Goal: Task Accomplishment & Management: Manage account settings

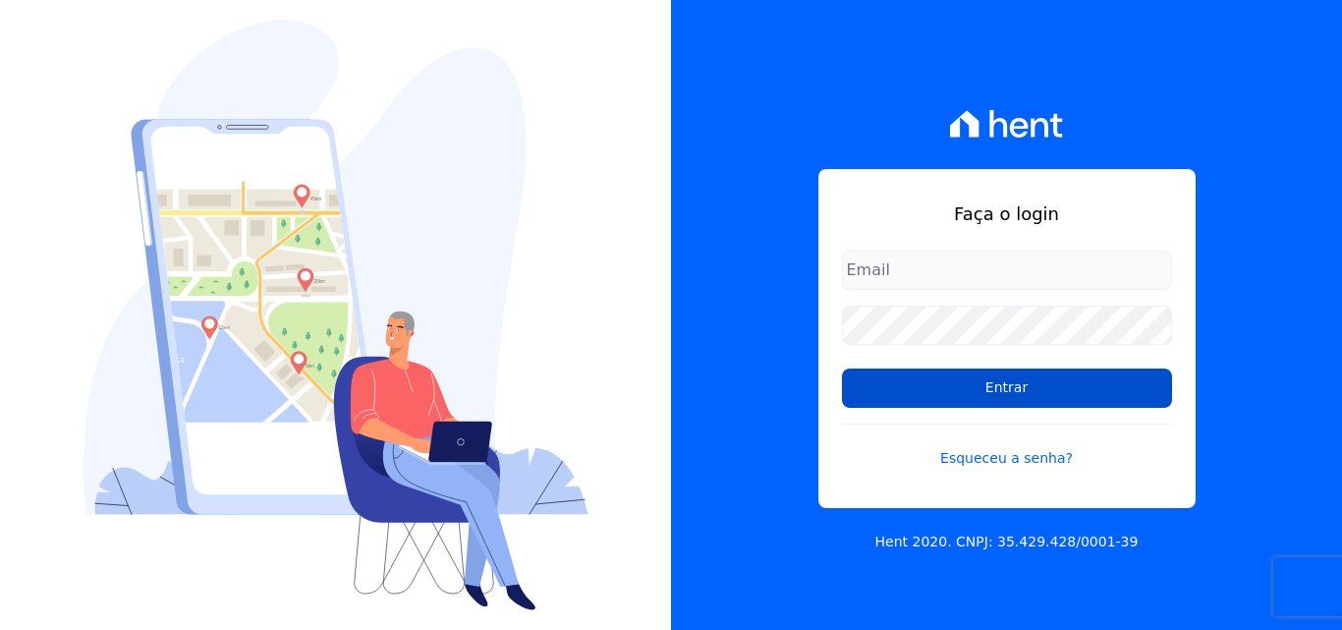
type input "[PERSON_NAME][EMAIL_ADDRESS][DOMAIN_NAME]"
drag, startPoint x: 963, startPoint y: 385, endPoint x: 971, endPoint y: 376, distance: 11.8
click at [968, 378] on input "Entrar" at bounding box center [1007, 387] width 330 height 39
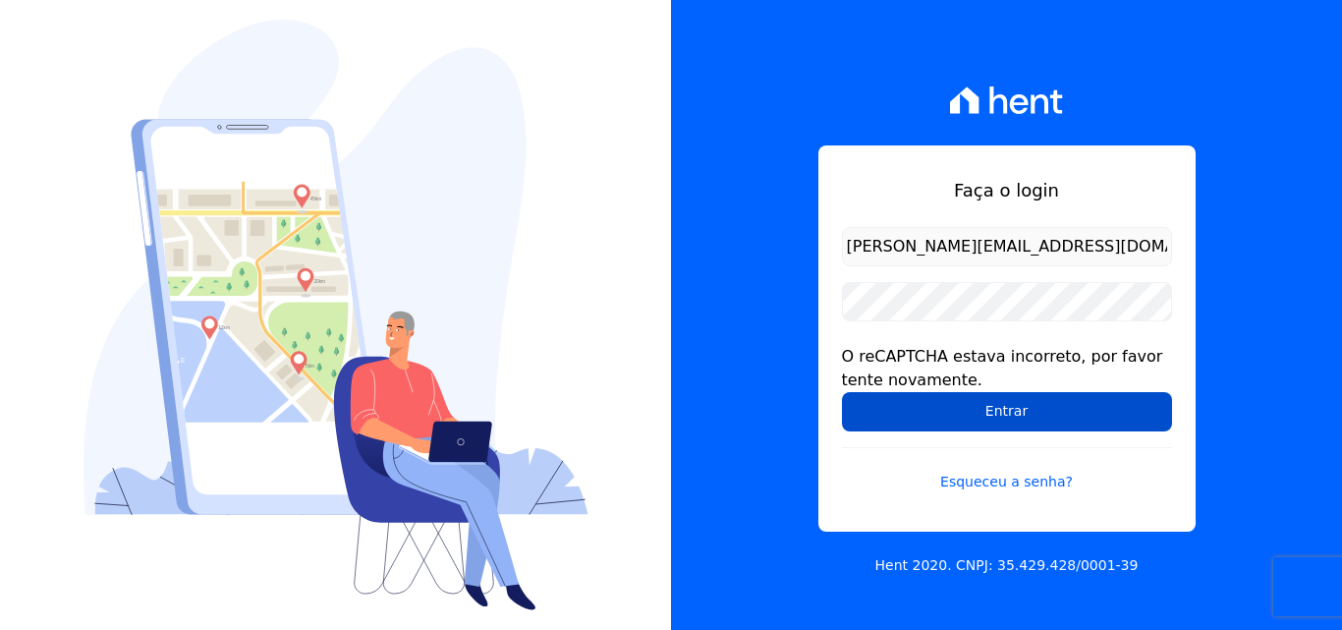
click at [1022, 414] on input "Entrar" at bounding box center [1007, 411] width 330 height 39
click at [1010, 418] on input "Entrar" at bounding box center [1007, 411] width 330 height 39
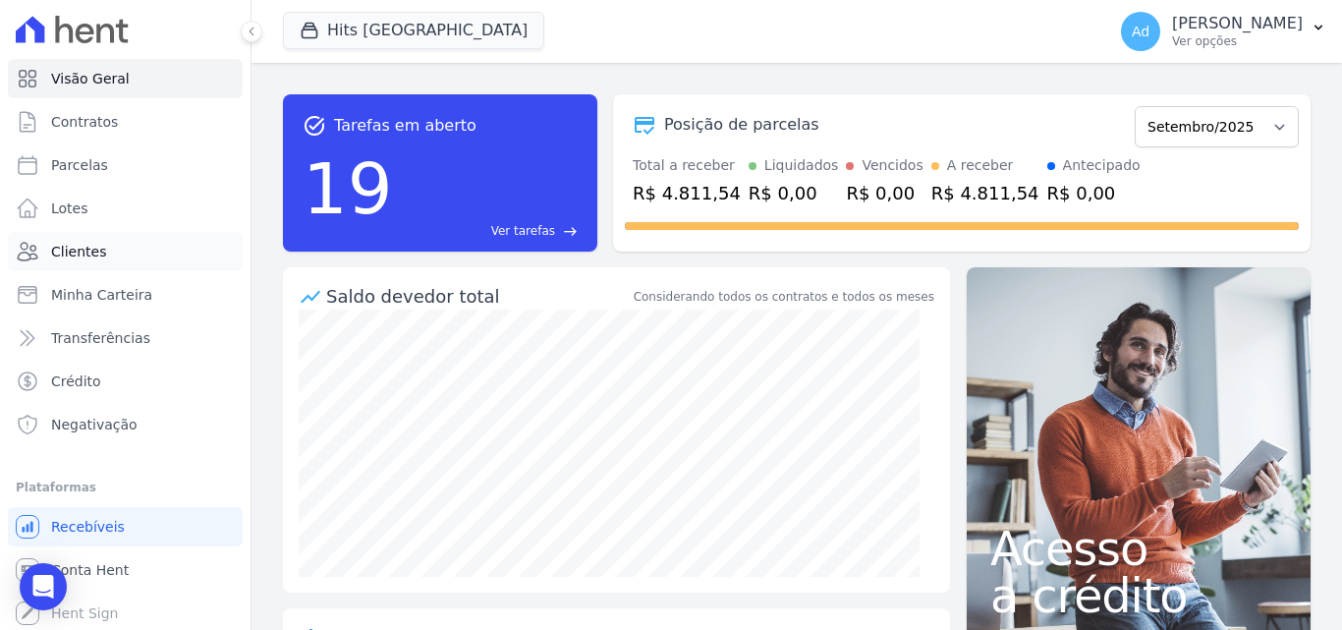
click at [83, 252] on span "Clientes" at bounding box center [78, 252] width 55 height 20
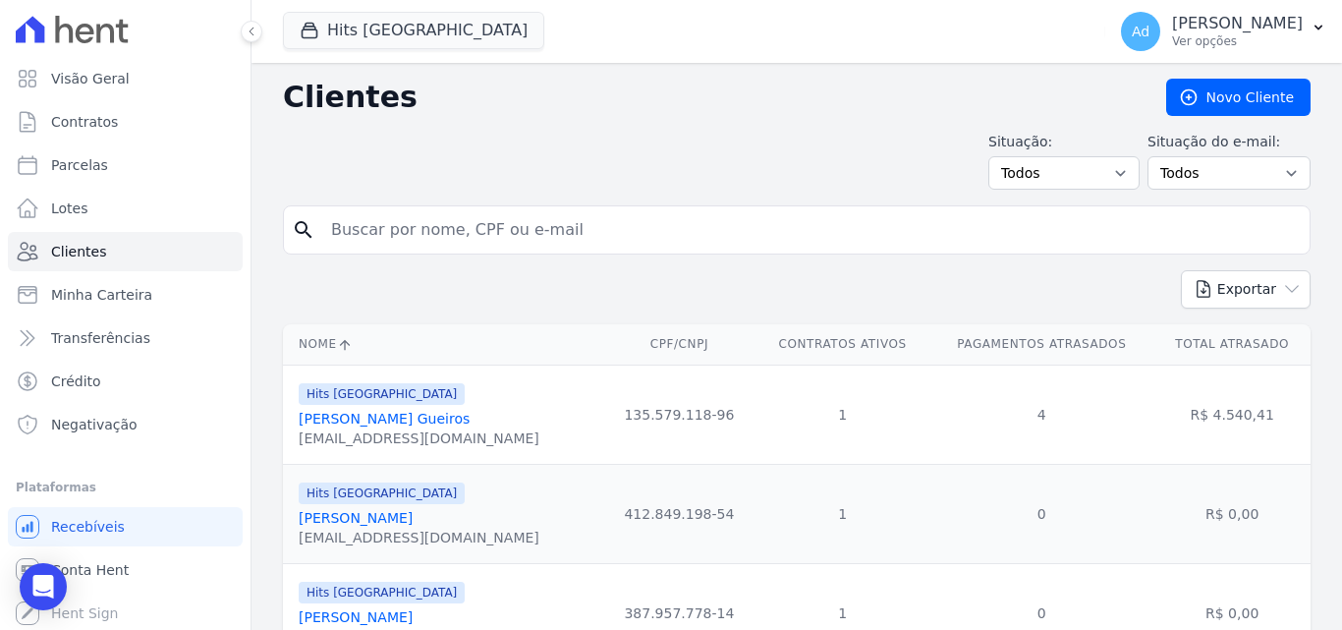
click at [591, 241] on input "search" at bounding box center [810, 229] width 982 height 39
type input "[PERSON_NAME]"
click at [302, 234] on icon "search" at bounding box center [304, 230] width 24 height 24
click at [305, 231] on icon "search" at bounding box center [304, 230] width 24 height 24
click at [564, 243] on input "[PERSON_NAME]" at bounding box center [810, 229] width 982 height 39
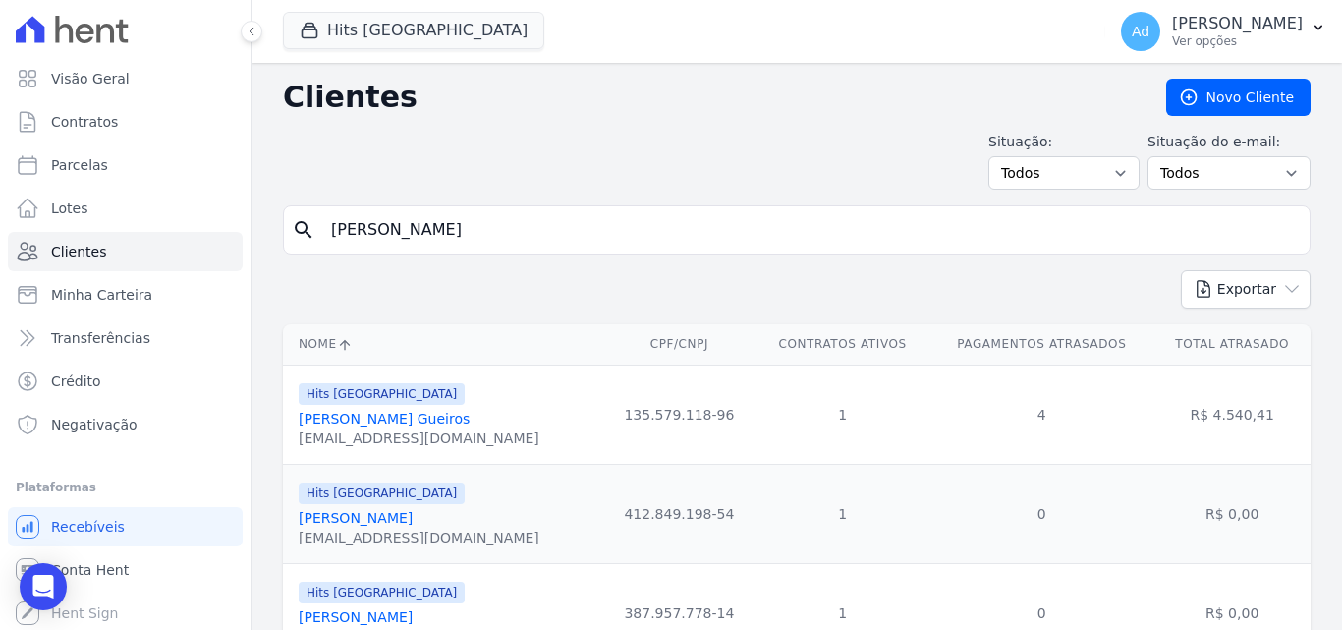
click at [347, 339] on icon at bounding box center [345, 345] width 16 height 16
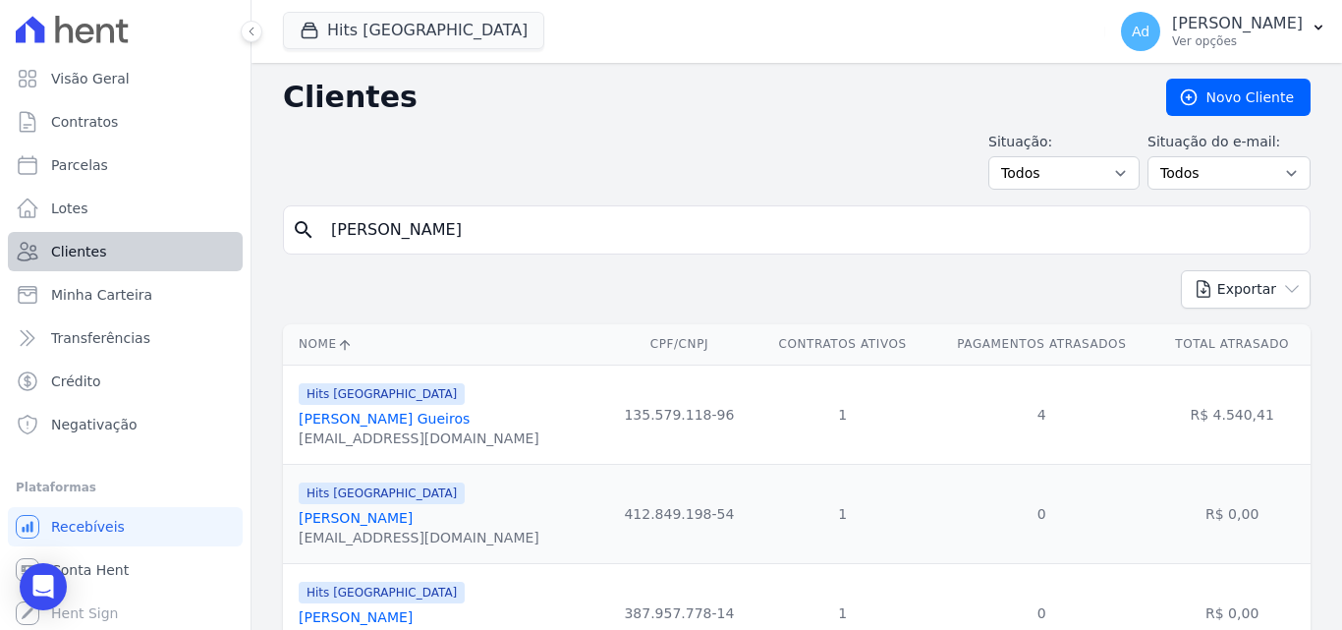
drag, startPoint x: 425, startPoint y: 231, endPoint x: 218, endPoint y: 243, distance: 207.6
click at [218, 243] on div "Visão Geral Contratos [GEOGRAPHIC_DATA] Lotes Clientes Minha Carteira Transferê…" at bounding box center [671, 315] width 1342 height 630
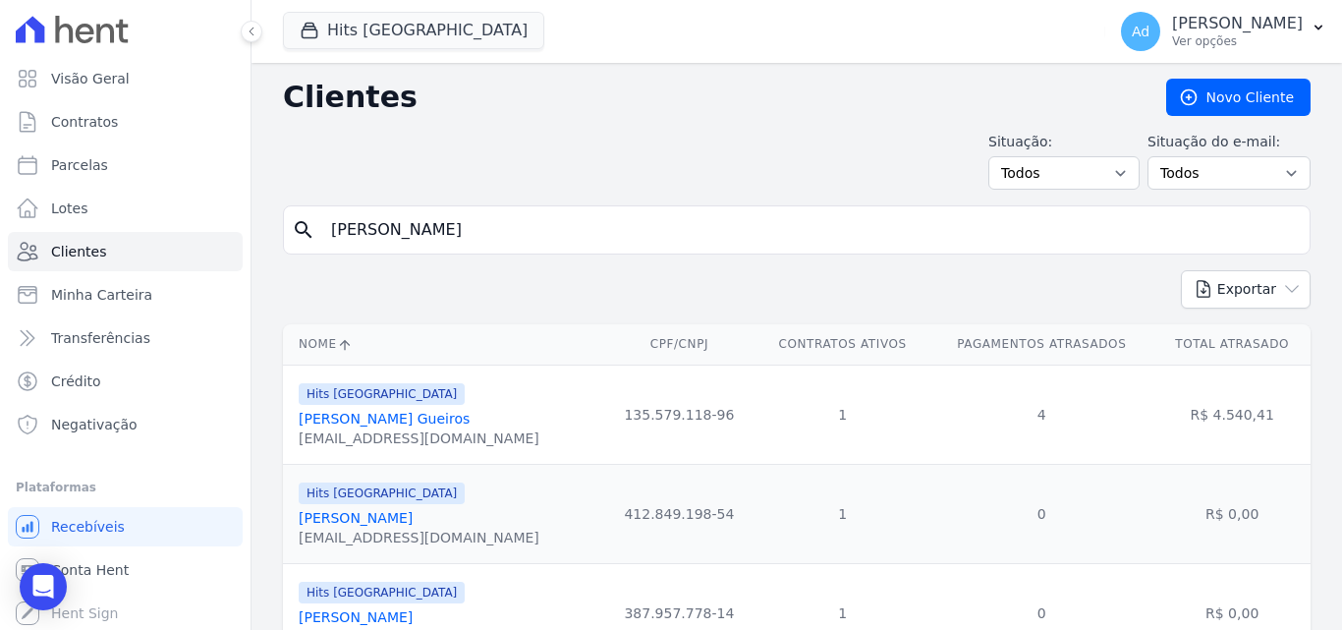
type input "[PERSON_NAME]"
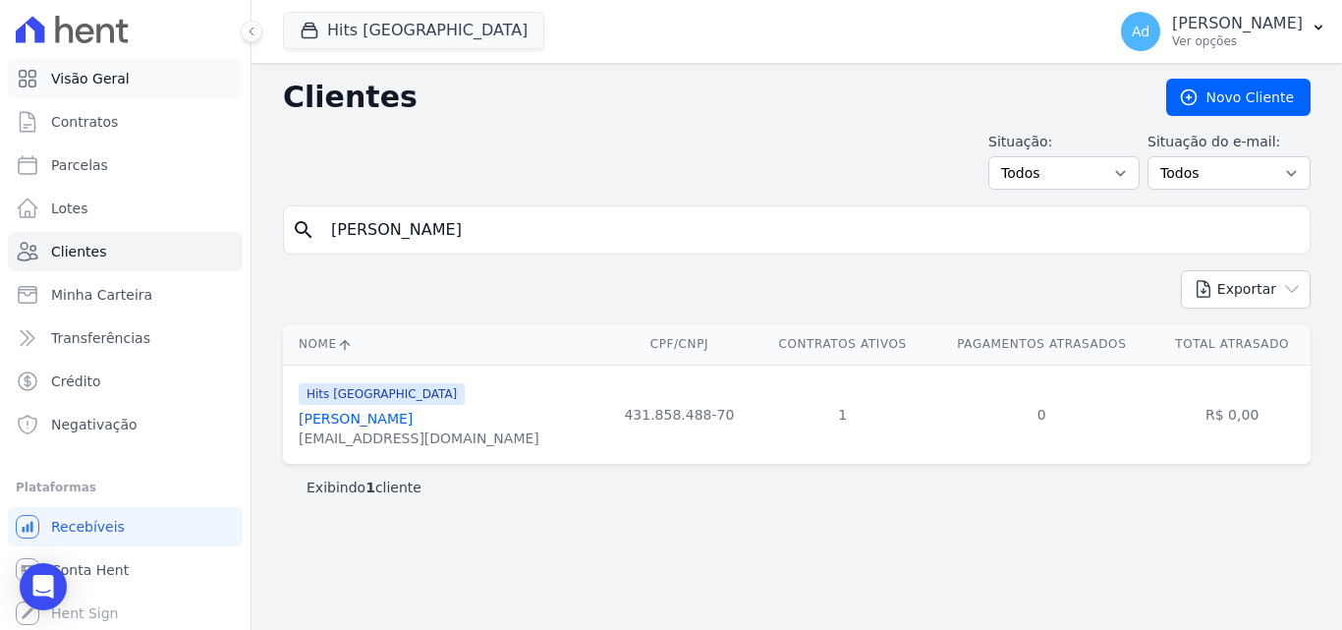
click at [96, 79] on span "Visão Geral" at bounding box center [90, 79] width 79 height 20
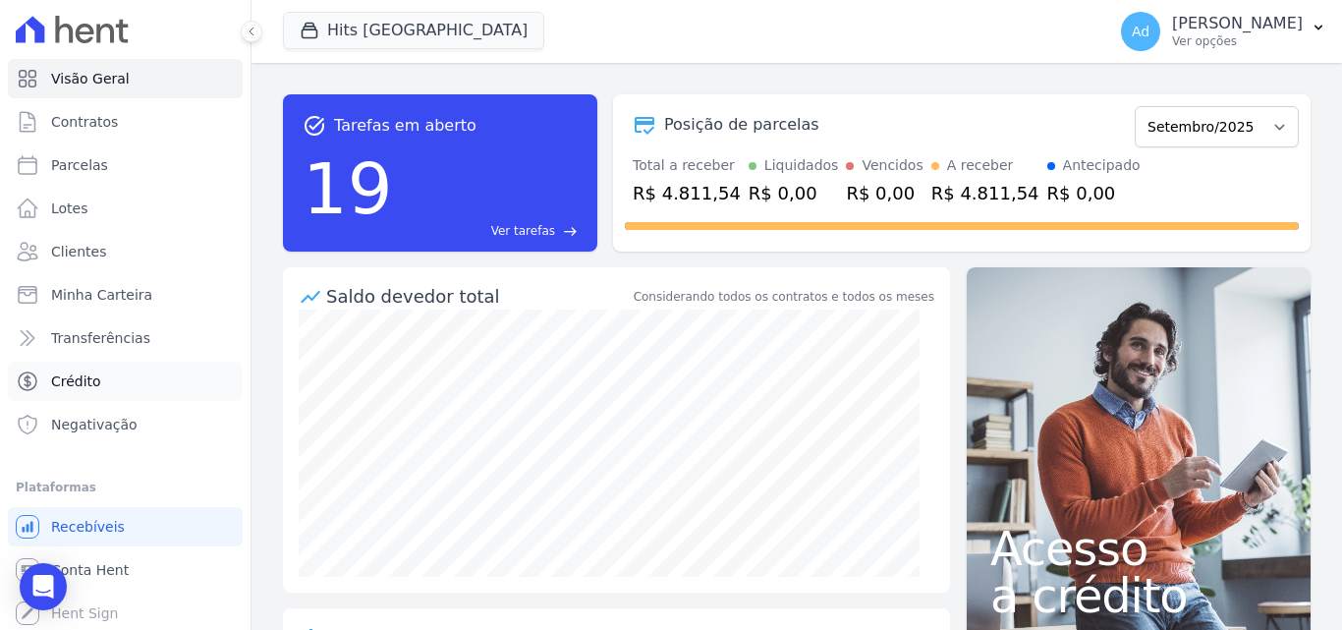
scroll to position [3, 0]
click at [93, 117] on span "Contratos" at bounding box center [84, 119] width 67 height 20
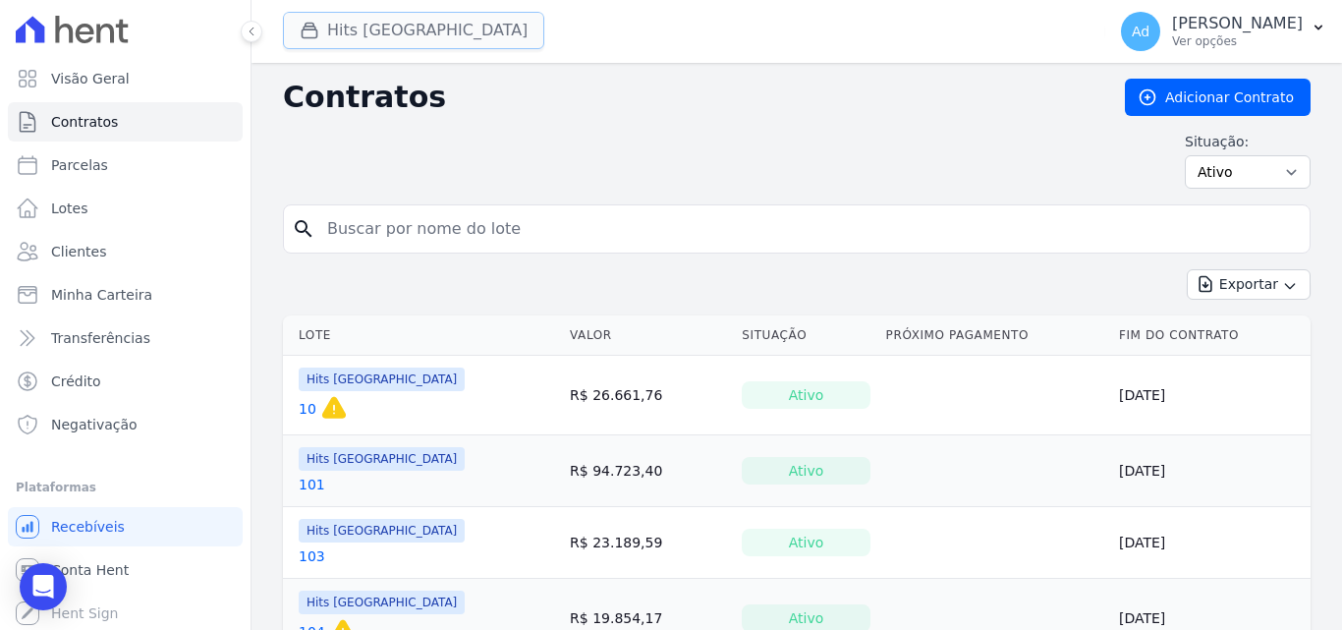
click at [418, 40] on button "Hits [GEOGRAPHIC_DATA]" at bounding box center [413, 30] width 261 height 37
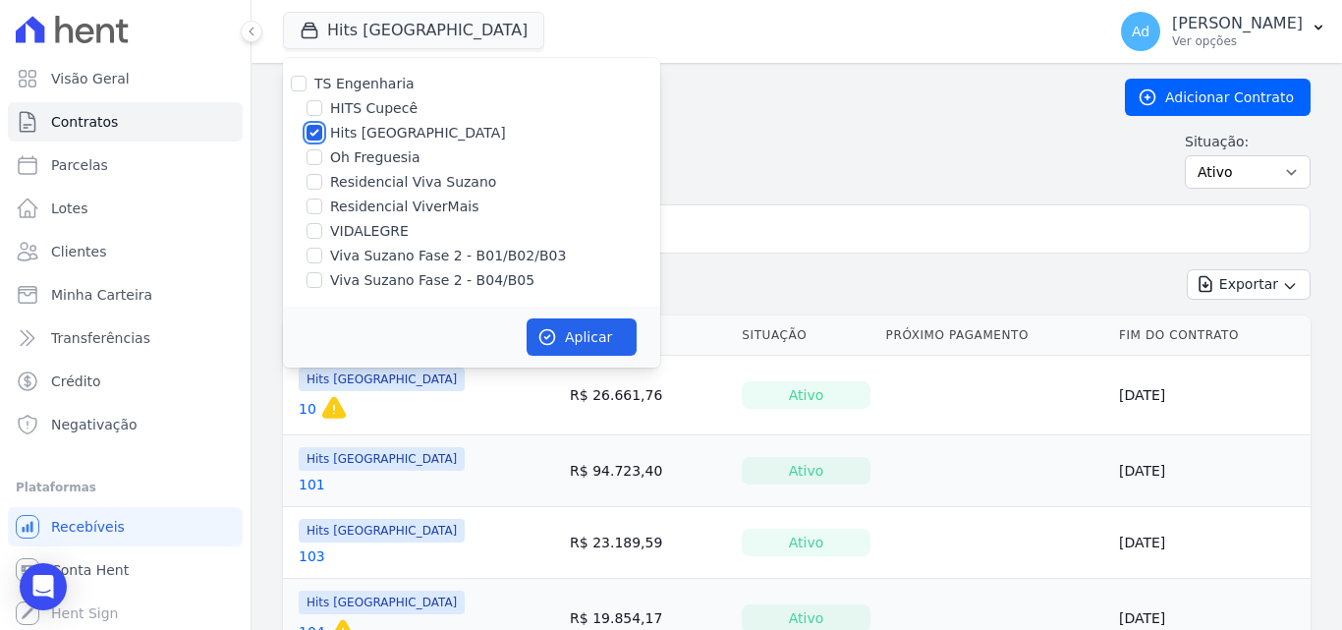
click at [315, 137] on input "Hits [GEOGRAPHIC_DATA]" at bounding box center [315, 133] width 16 height 16
checkbox input "false"
click at [320, 185] on input "Residencial Viva Suzano" at bounding box center [315, 182] width 16 height 16
checkbox input "true"
click at [592, 342] on button "Aplicar" at bounding box center [582, 336] width 110 height 37
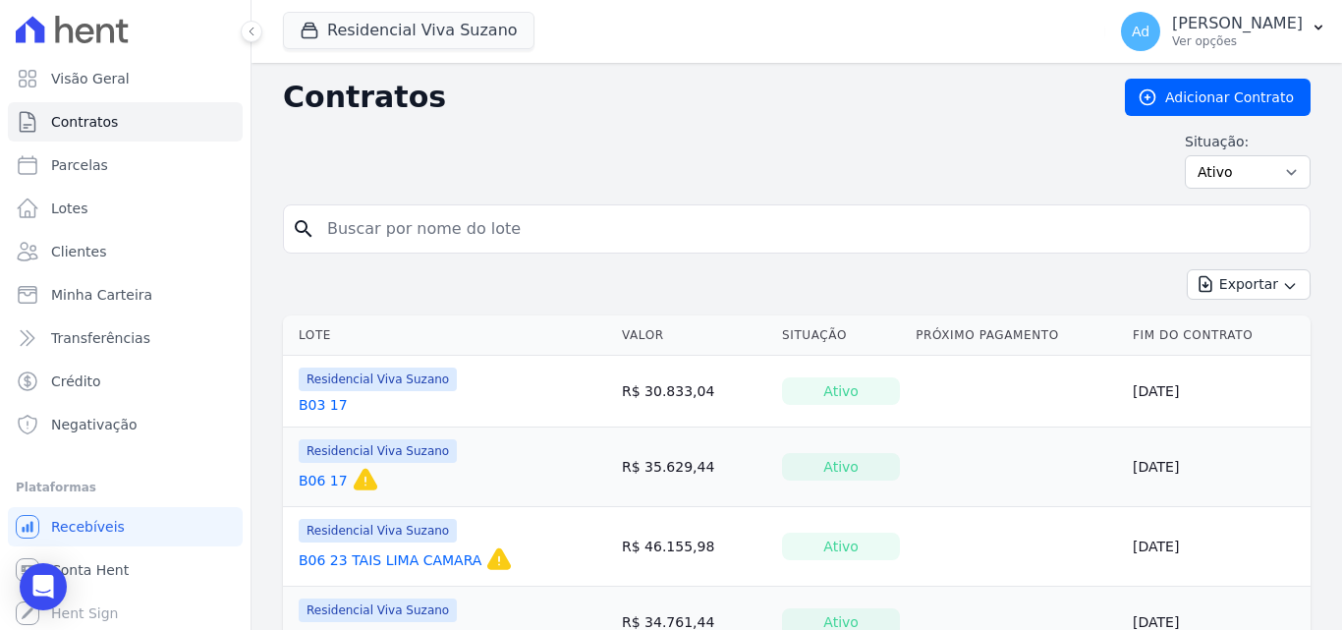
click at [393, 233] on input "search" at bounding box center [808, 228] width 986 height 39
type input "[PERSON_NAME]"
click at [303, 219] on icon "search" at bounding box center [304, 229] width 24 height 24
click at [447, 242] on input "[PERSON_NAME]" at bounding box center [808, 228] width 986 height 39
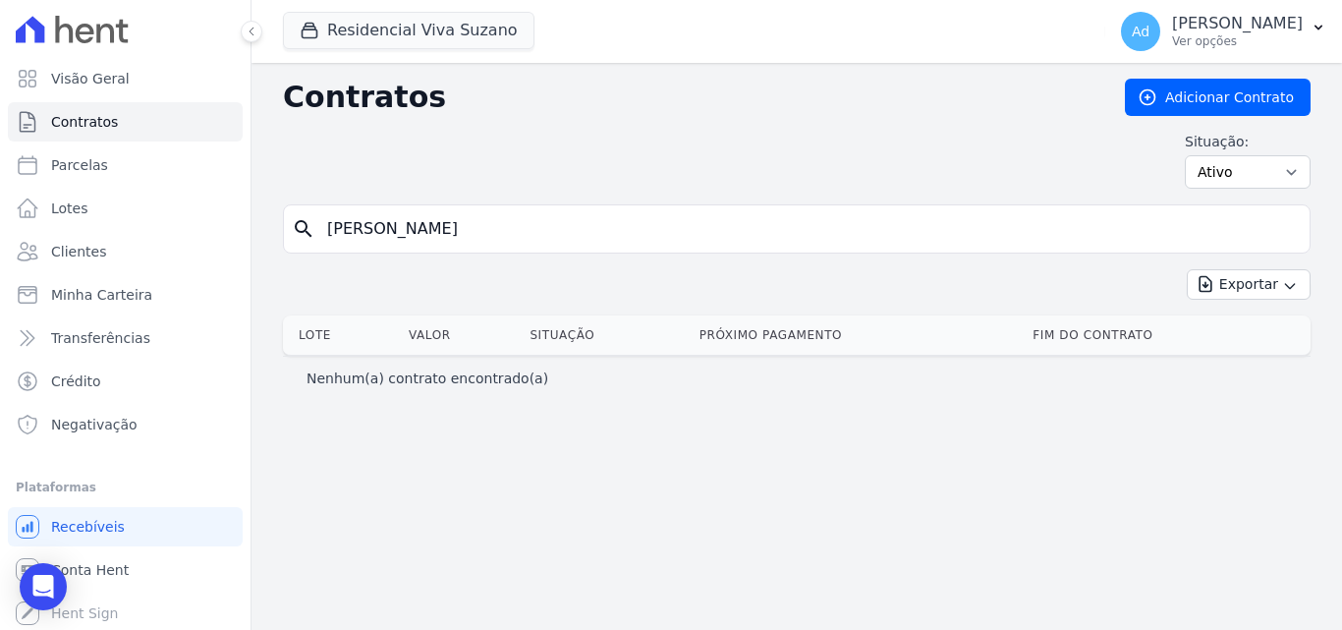
drag, startPoint x: 405, startPoint y: 231, endPoint x: 250, endPoint y: 242, distance: 155.6
click at [250, 242] on div "Visão Geral Contratos [GEOGRAPHIC_DATA] Lotes Clientes Minha Carteira Transferê…" at bounding box center [671, 315] width 1342 height 630
click at [419, 228] on input "search" at bounding box center [808, 228] width 986 height 39
click at [84, 162] on span "Parcelas" at bounding box center [79, 165] width 57 height 20
select select
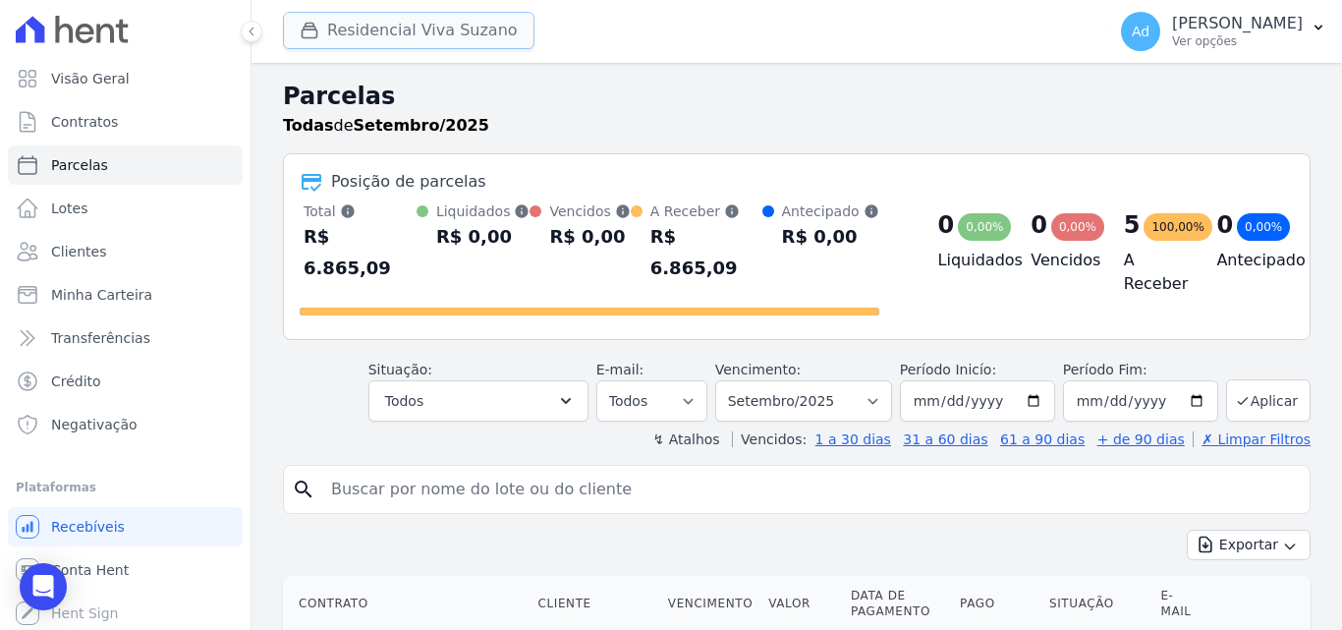
click at [433, 39] on button "Residencial Viva Suzano" at bounding box center [409, 30] width 252 height 37
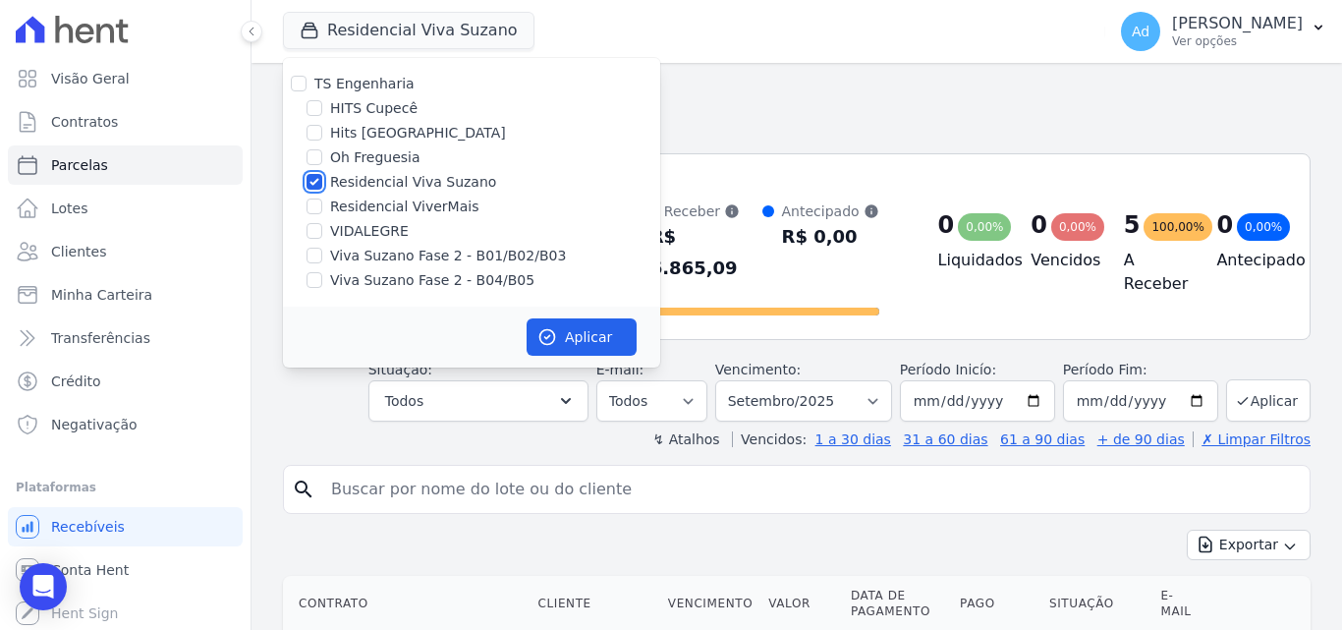
click at [313, 178] on input "Residencial Viva Suzano" at bounding box center [315, 182] width 16 height 16
checkbox input "false"
click at [317, 256] on input "Viva Suzano Fase 2 - B01/B02/B03" at bounding box center [315, 256] width 16 height 16
checkbox input "true"
click at [313, 278] on input "Viva Suzano Fase 2 - B04/B05" at bounding box center [315, 280] width 16 height 16
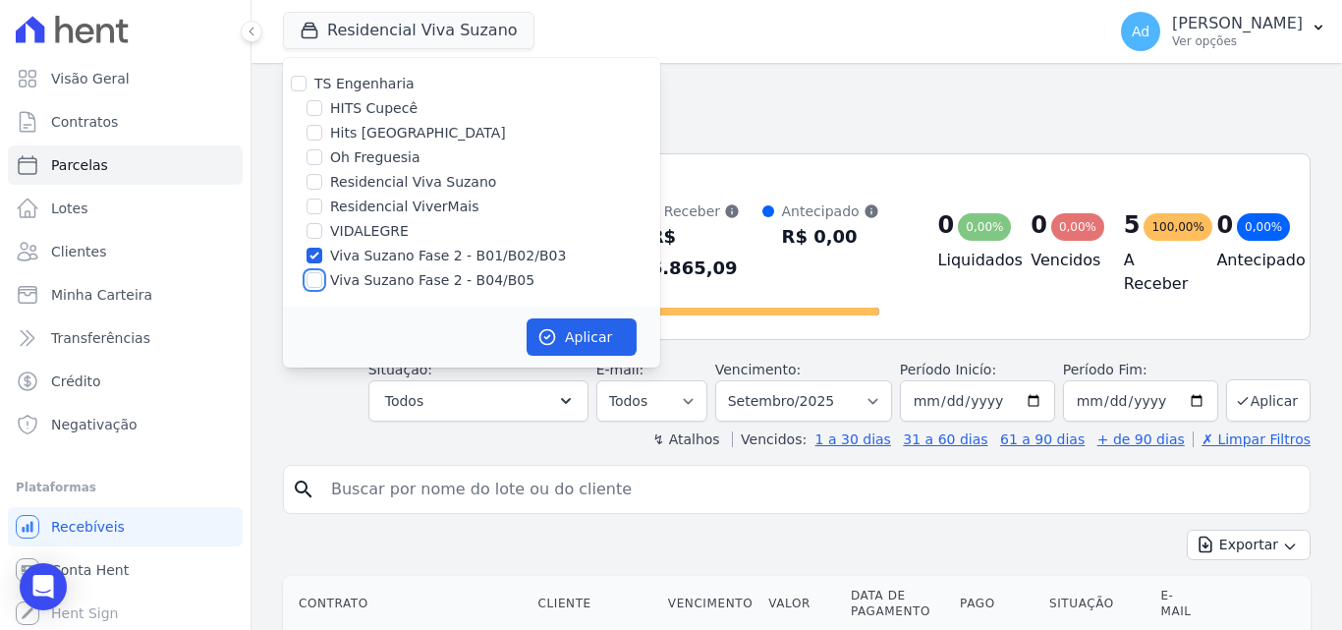
checkbox input "true"
click at [574, 341] on button "Aplicar" at bounding box center [582, 336] width 110 height 37
select select
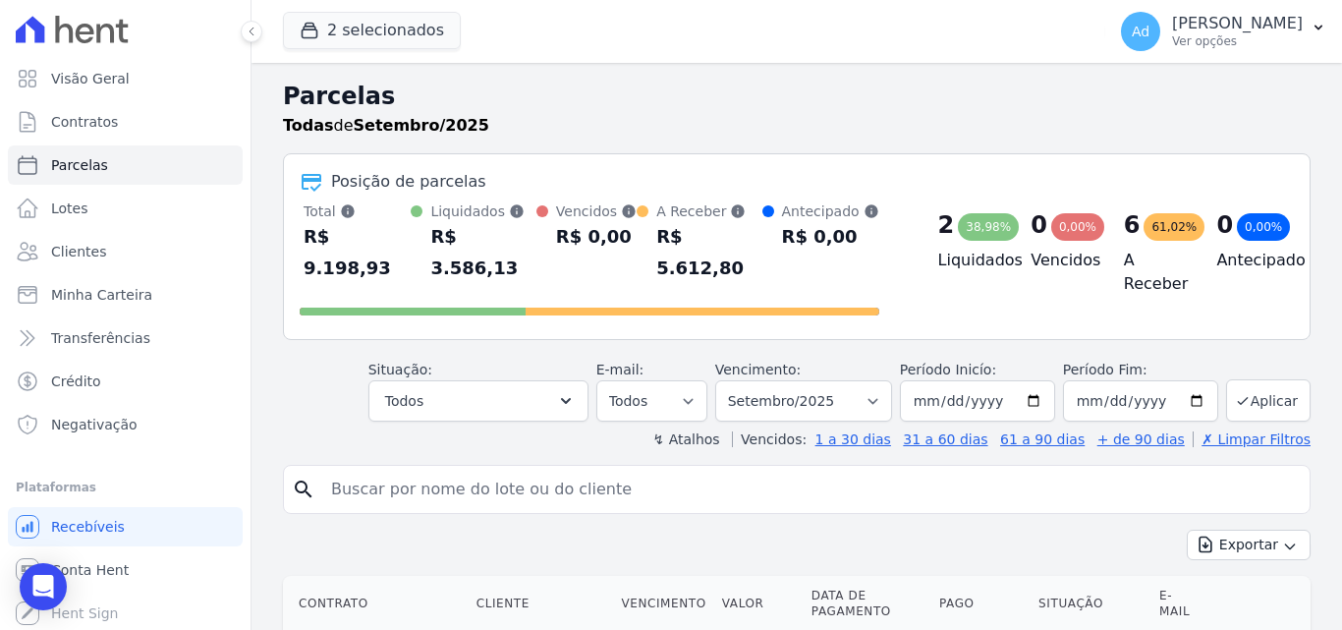
click at [443, 470] on input "search" at bounding box center [810, 489] width 982 height 39
type input "b04 13"
select select
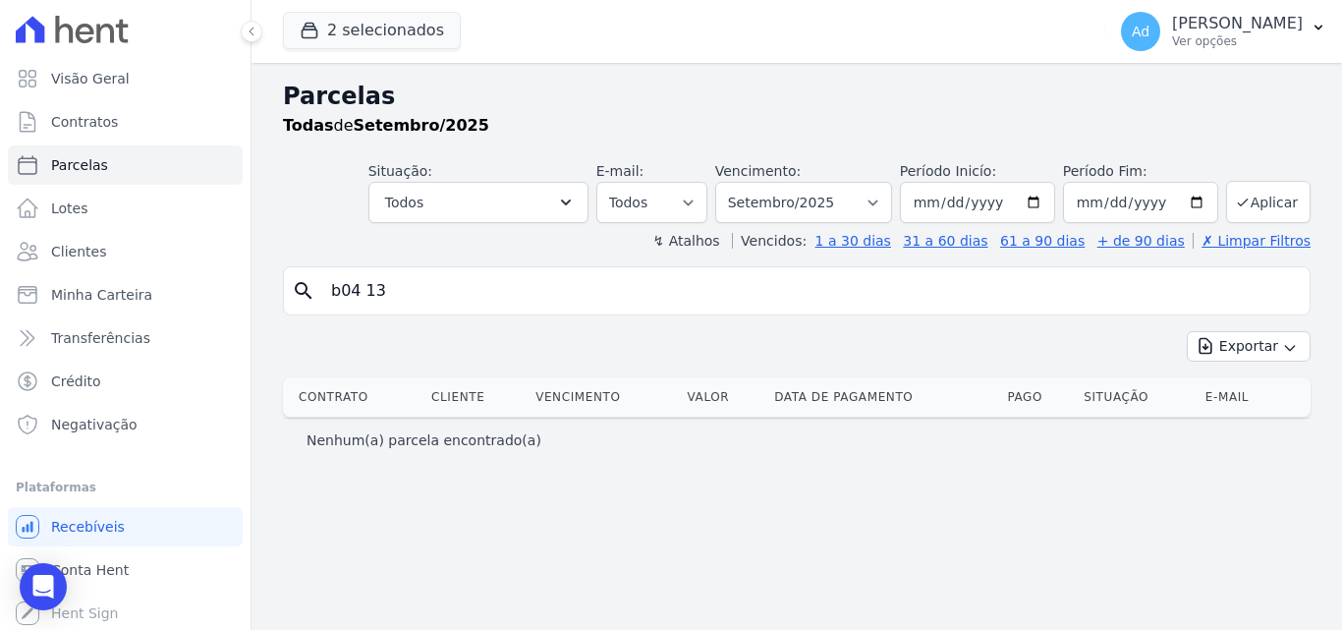
click at [348, 289] on input "b04 13" at bounding box center [810, 290] width 982 height 39
type input "b4 13"
click at [71, 252] on span "Clientes" at bounding box center [78, 252] width 55 height 20
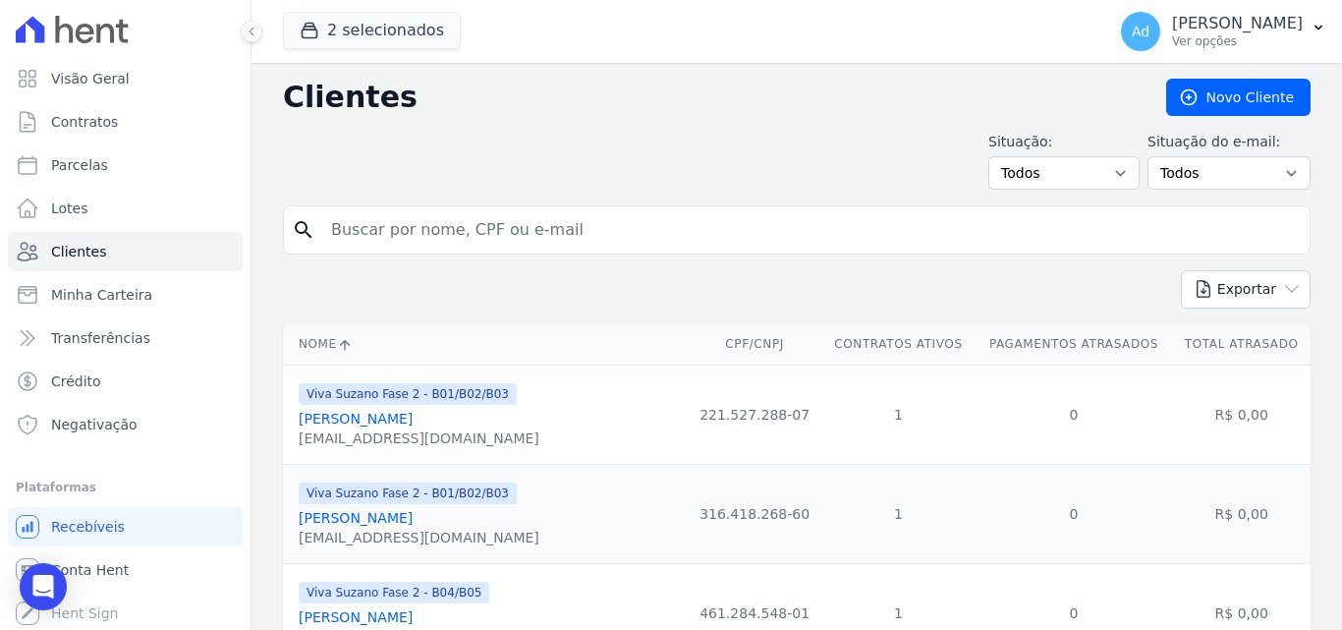
click at [444, 244] on input "search" at bounding box center [810, 229] width 982 height 39
type input "[PERSON_NAME]"
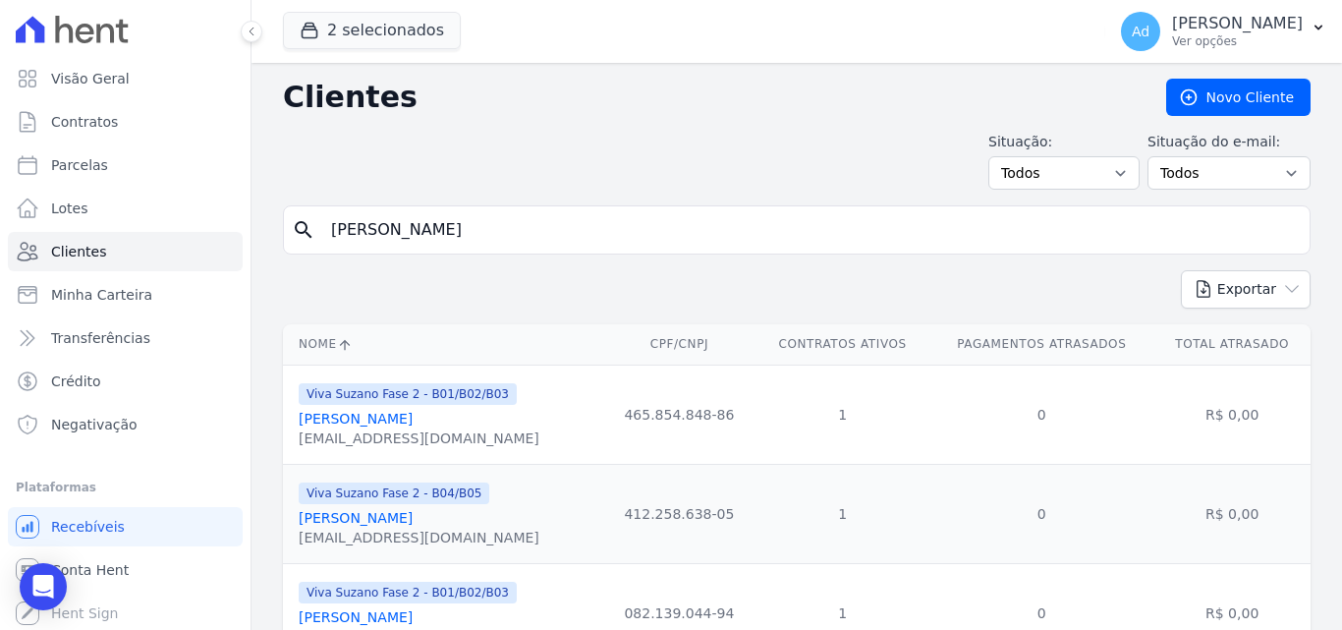
click at [408, 523] on link "[PERSON_NAME]" at bounding box center [356, 518] width 114 height 16
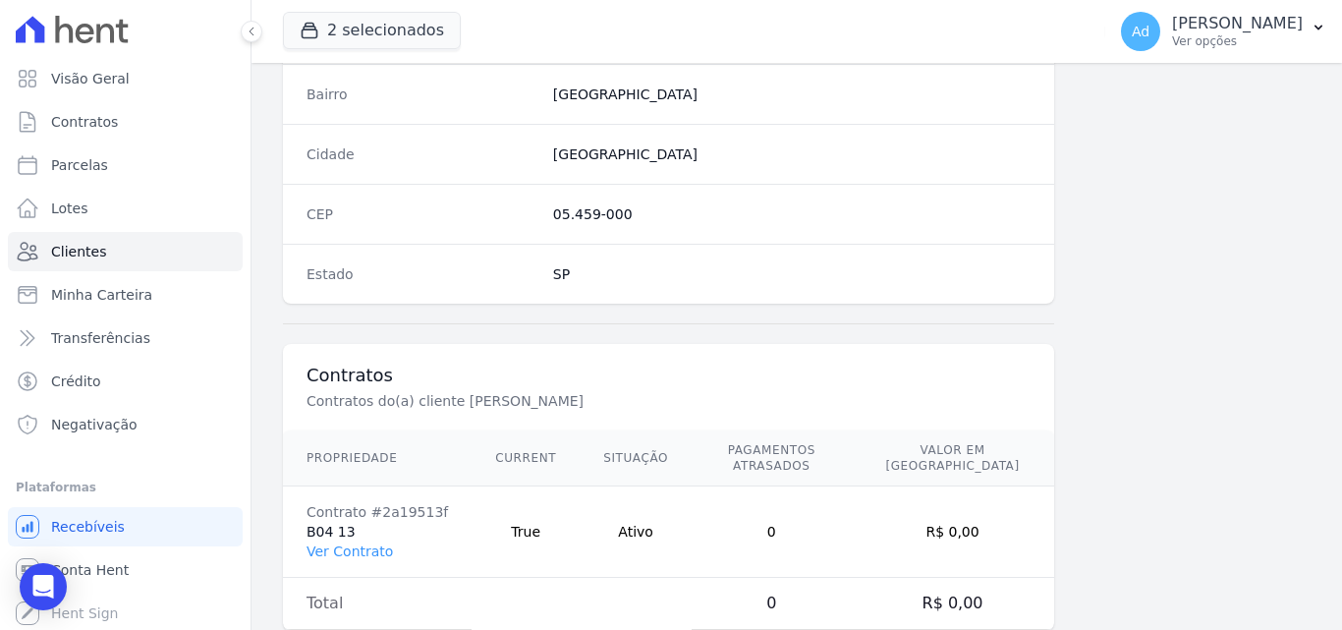
scroll to position [1208, 0]
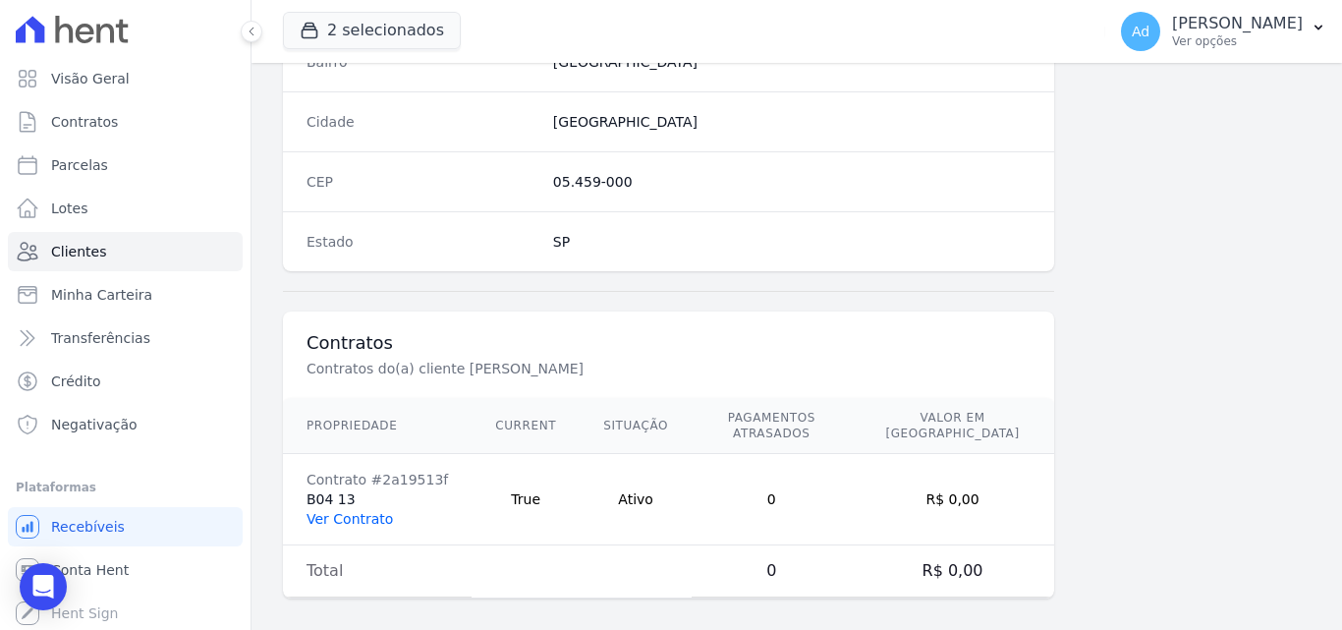
click at [339, 511] on link "Ver Contrato" at bounding box center [350, 519] width 86 height 16
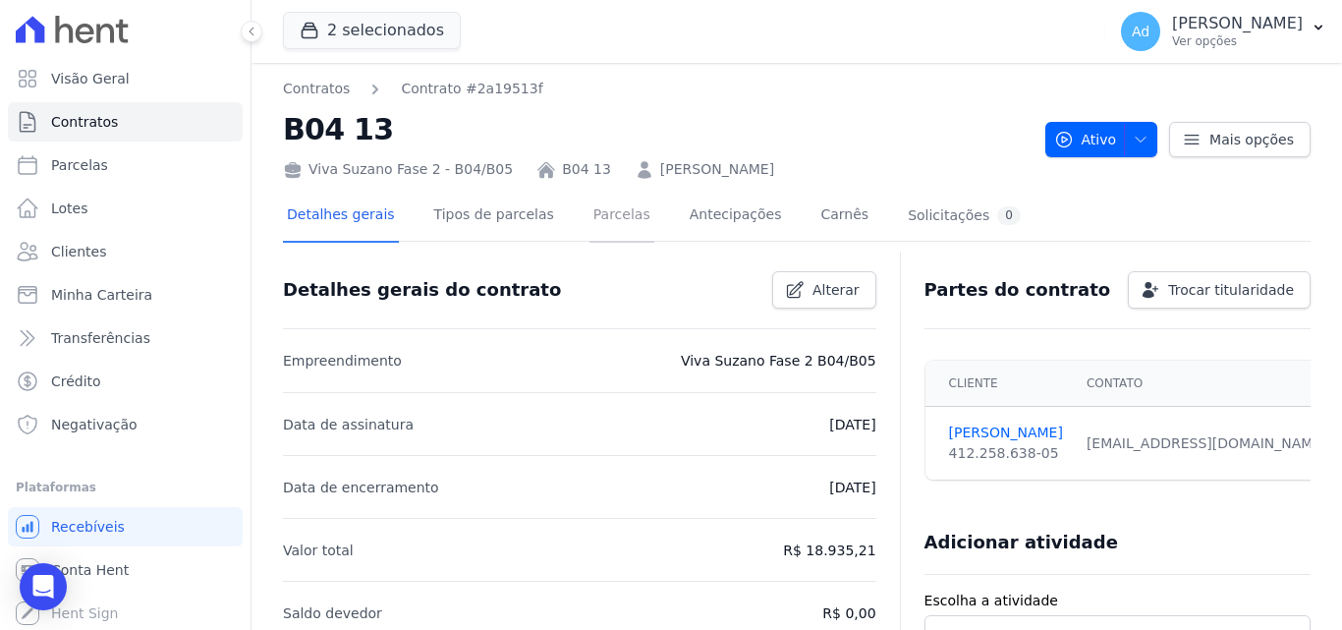
click at [590, 212] on link "Parcelas" at bounding box center [621, 217] width 65 height 52
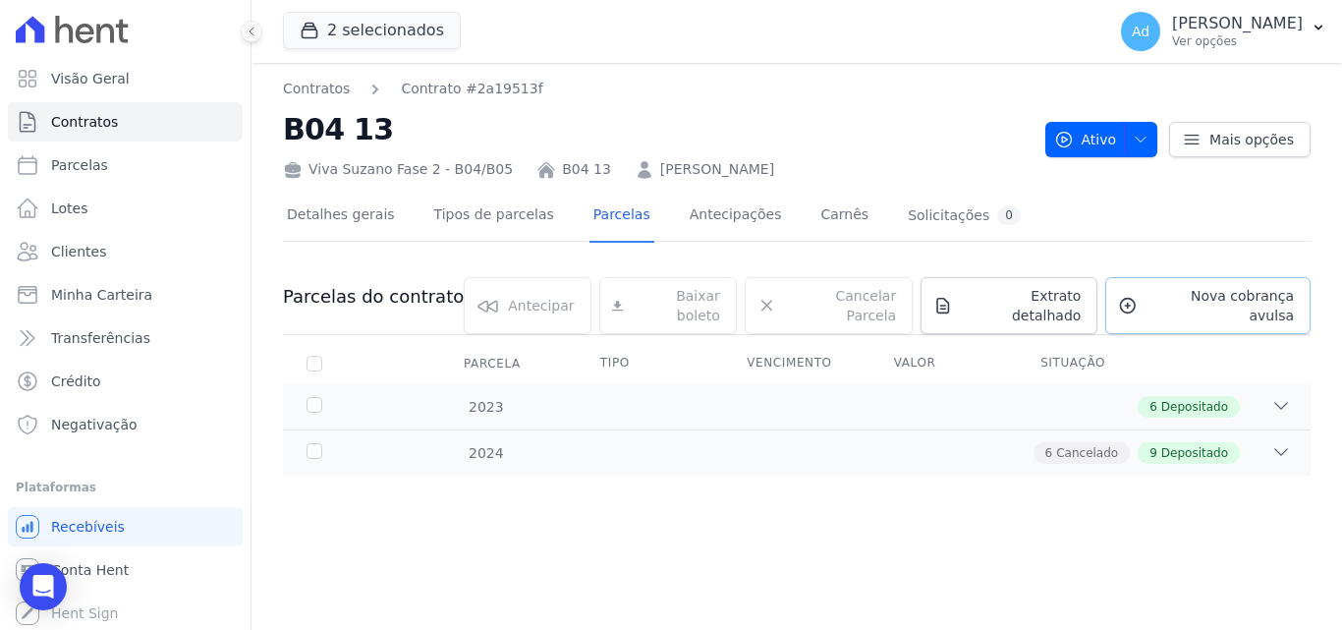
click at [1184, 297] on span "Nova cobrança avulsa" at bounding box center [1220, 305] width 148 height 39
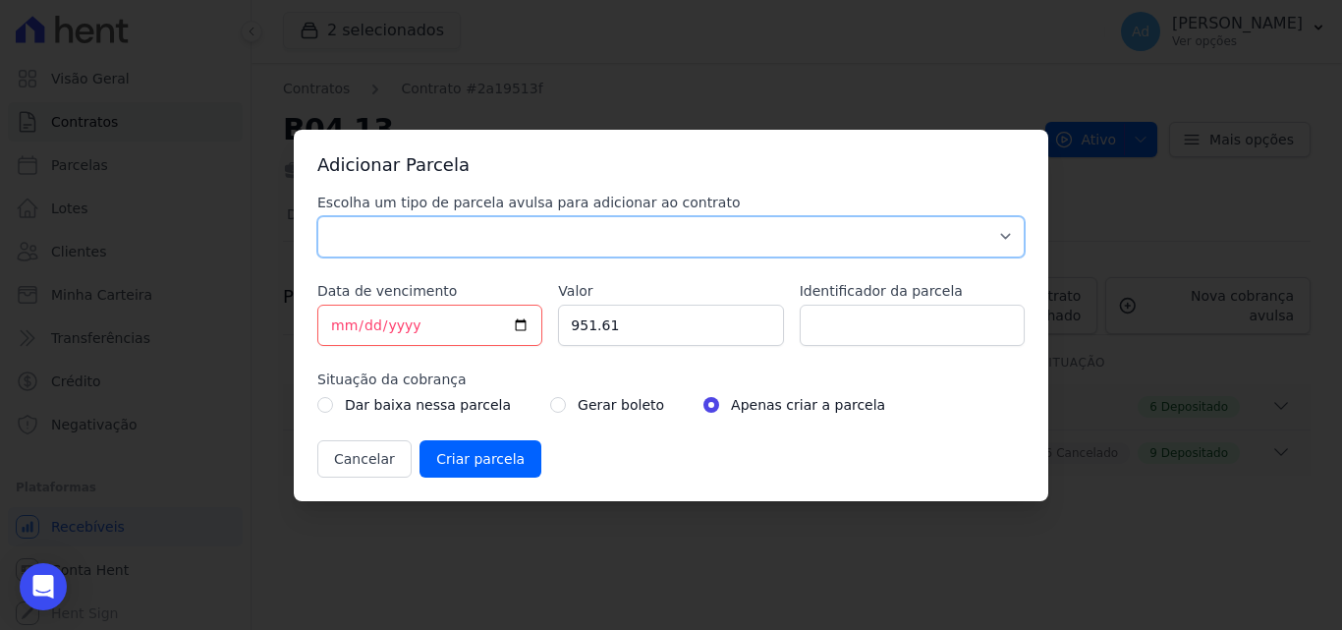
click at [999, 235] on select "Parcela Normal Sinal Caução Intercalada Chaves Pré Chaves Pós Chaves Taxas Quit…" at bounding box center [670, 236] width 707 height 41
select select "standard"
click at [317, 216] on select "Parcela Normal Sinal Caução Intercalada Chaves Pré Chaves Pós Chaves Taxas Quit…" at bounding box center [670, 236] width 707 height 41
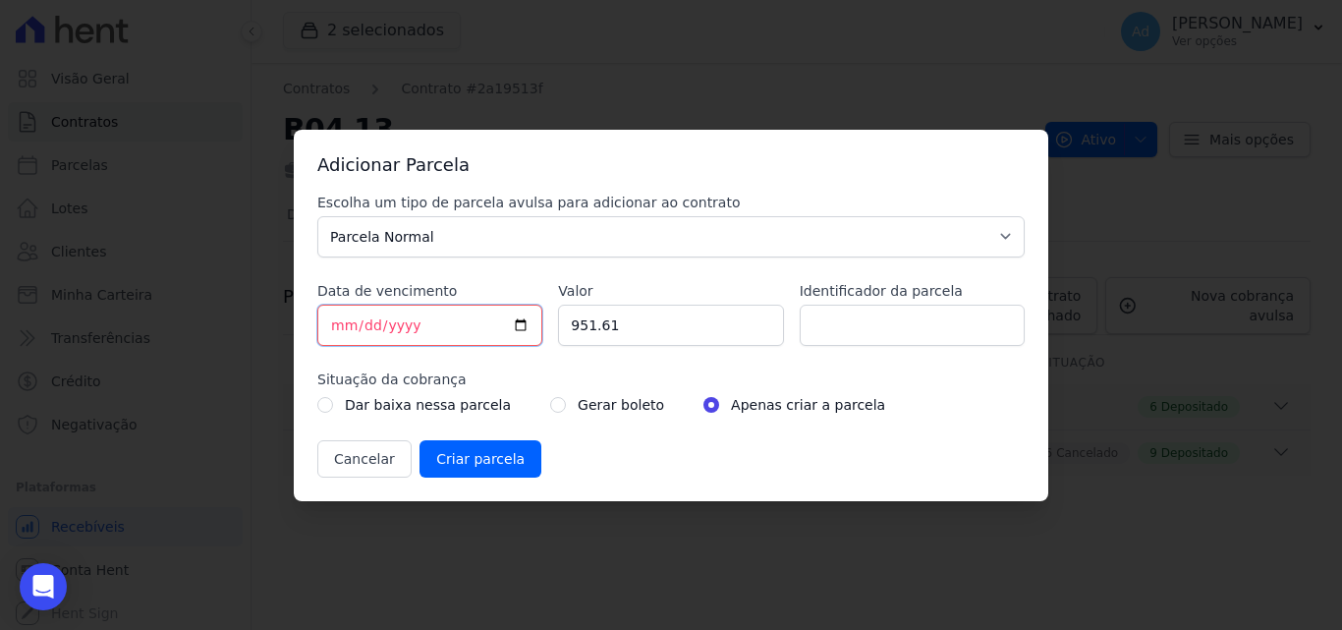
click at [423, 321] on input "[DATE]" at bounding box center [429, 325] width 225 height 41
drag, startPoint x: 436, startPoint y: 330, endPoint x: 266, endPoint y: 336, distance: 170.1
click at [266, 336] on div "Adicionar Parcela Escolha um tipo de parcela avulsa para adicionar ao contrato …" at bounding box center [671, 315] width 1342 height 630
type input "[DATE]"
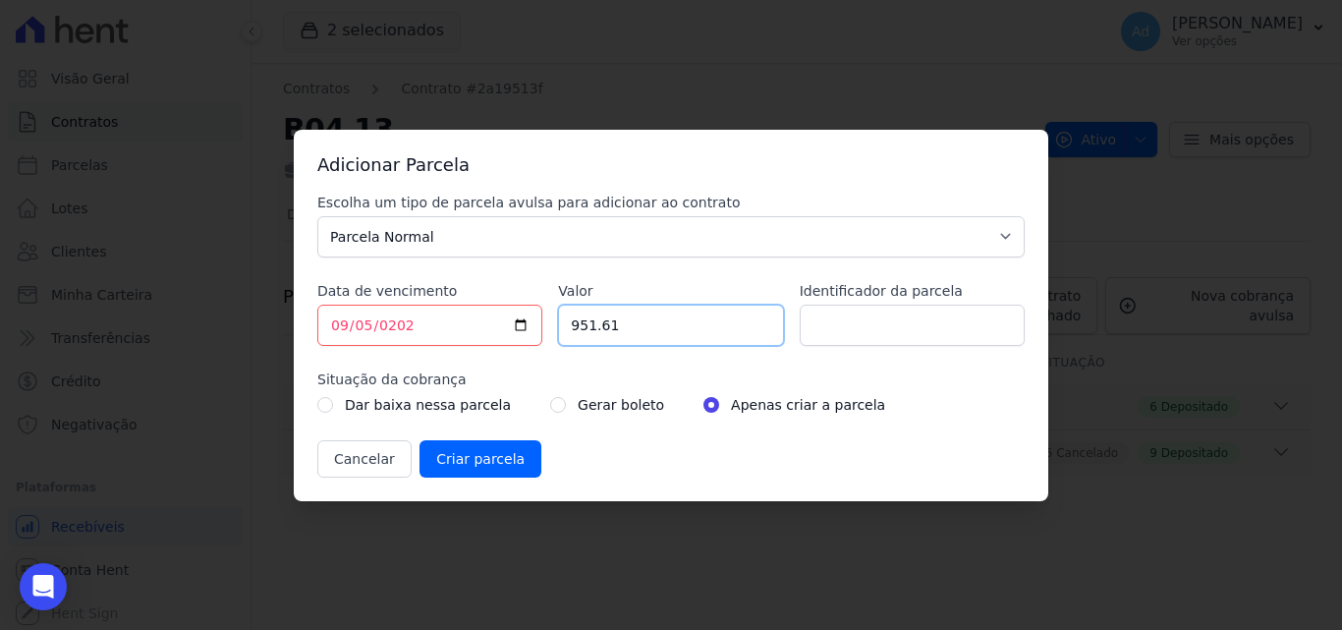
drag, startPoint x: 648, startPoint y: 328, endPoint x: 366, endPoint y: 330, distance: 282.0
click at [366, 330] on div "Escolha um tipo de parcela avulsa para adicionar ao contrato Parcela Normal Sin…" at bounding box center [670, 335] width 707 height 285
type input "2280.91"
type input "e"
type input "p"
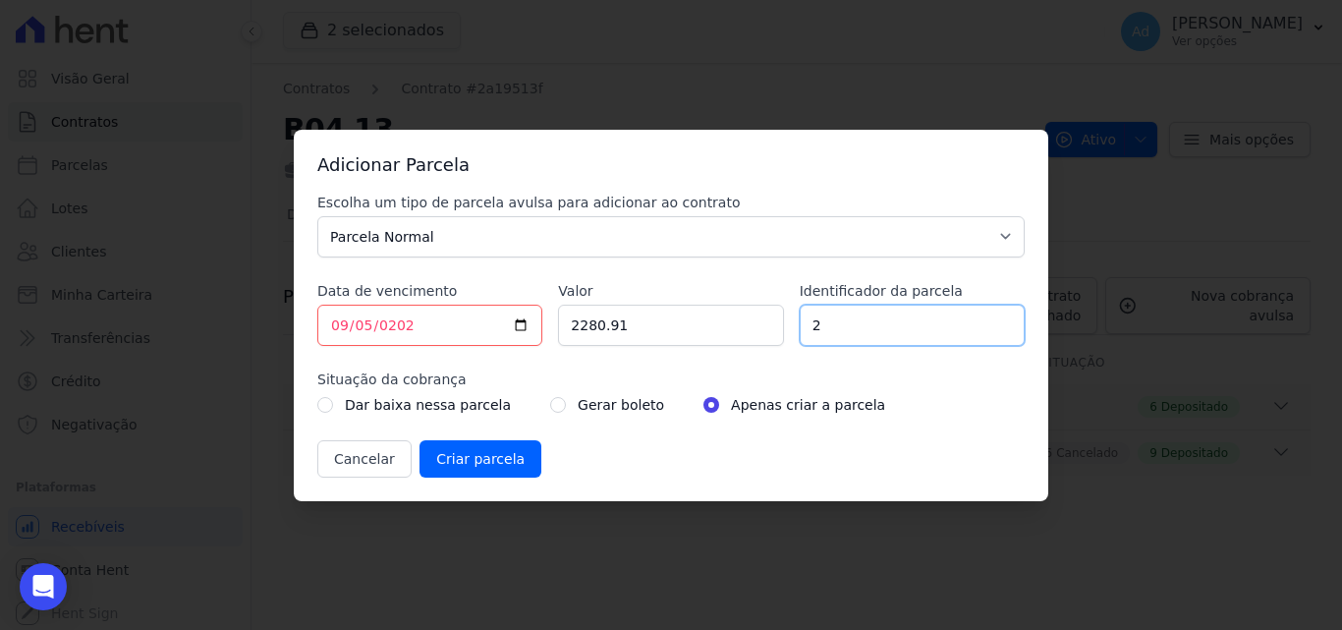
type input "2"
type input "d"
type input "Duas parcelas evolução obra"
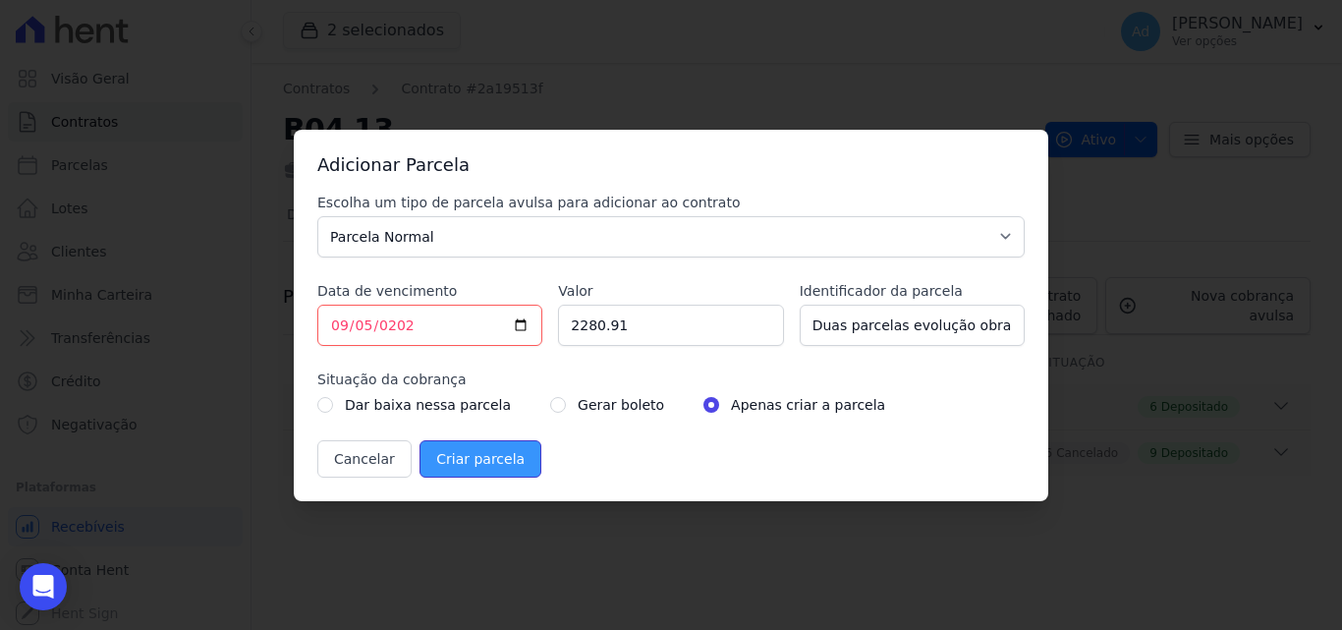
click at [482, 464] on input "Criar parcela" at bounding box center [481, 458] width 122 height 37
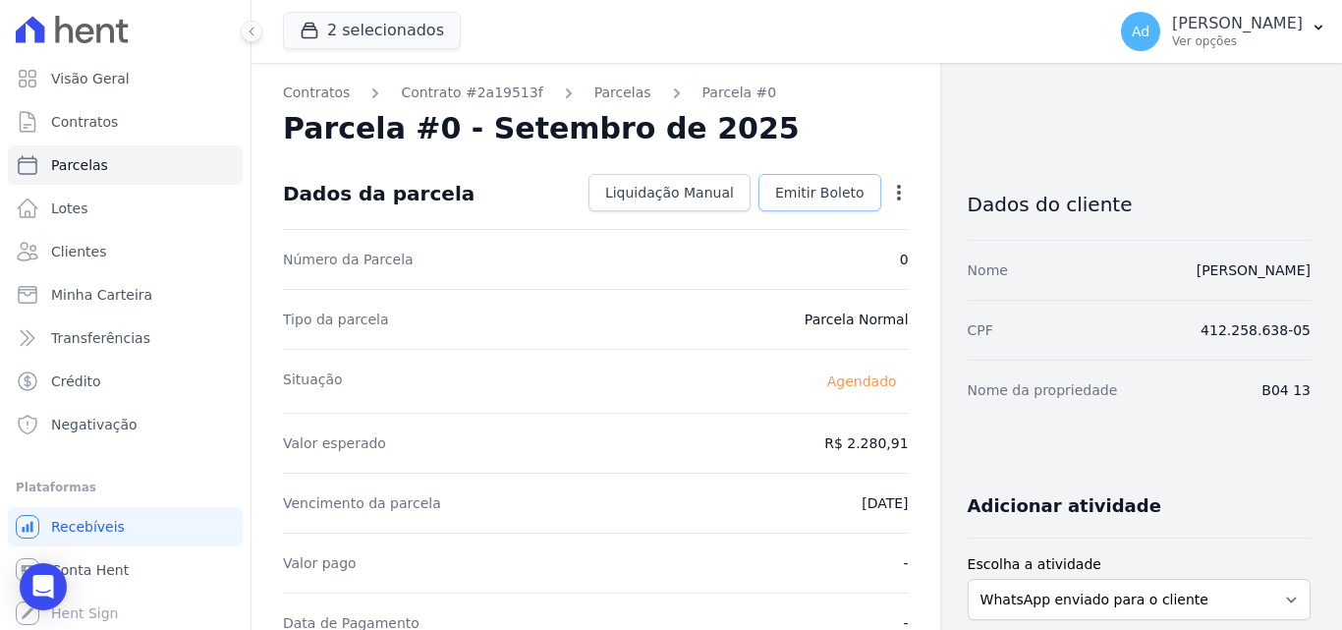
click at [780, 186] on span "Emitir Boleto" at bounding box center [819, 193] width 89 height 20
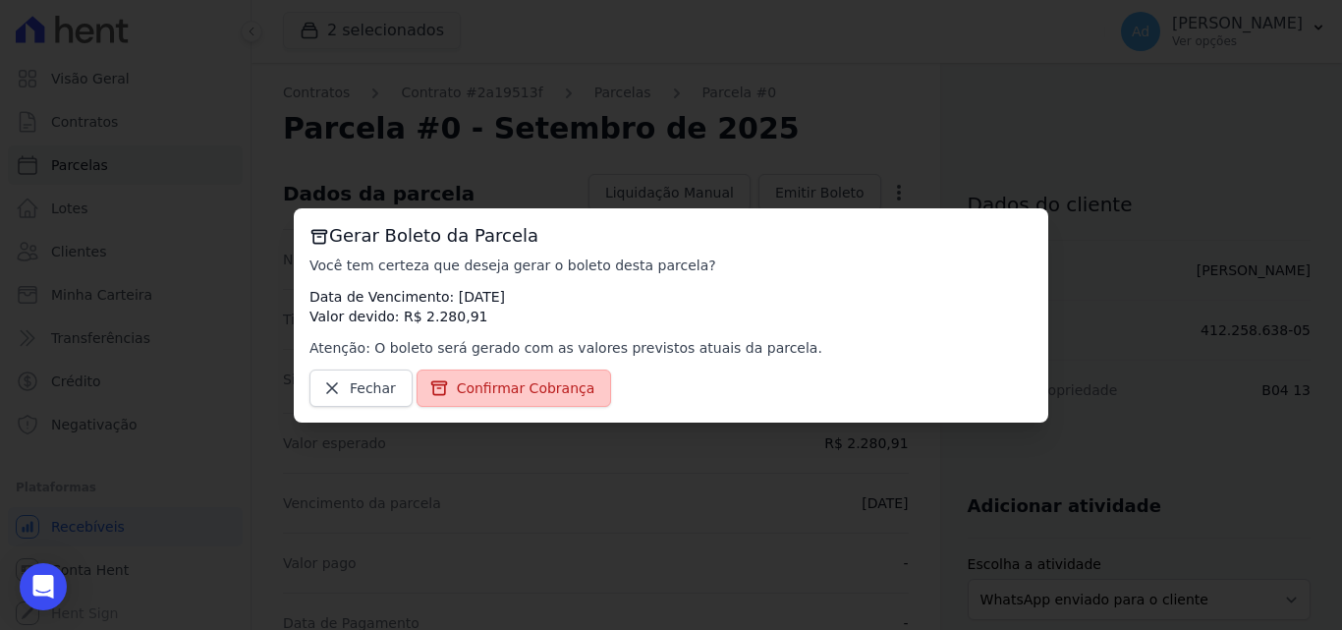
click at [515, 400] on link "Confirmar Cobrança" at bounding box center [515, 387] width 196 height 37
click at [498, 392] on span "Confirmar Cobrança" at bounding box center [526, 388] width 139 height 20
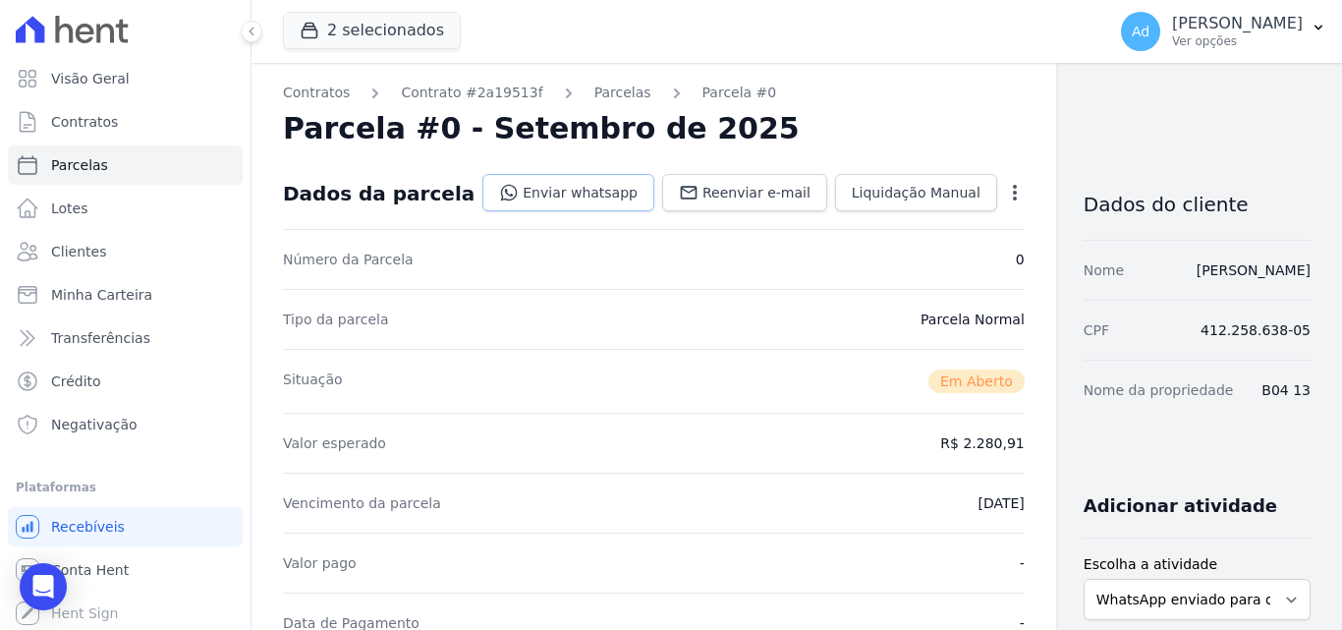
click at [539, 196] on link "Enviar whatsapp" at bounding box center [568, 192] width 172 height 37
